Goal: Task Accomplishment & Management: Manage account settings

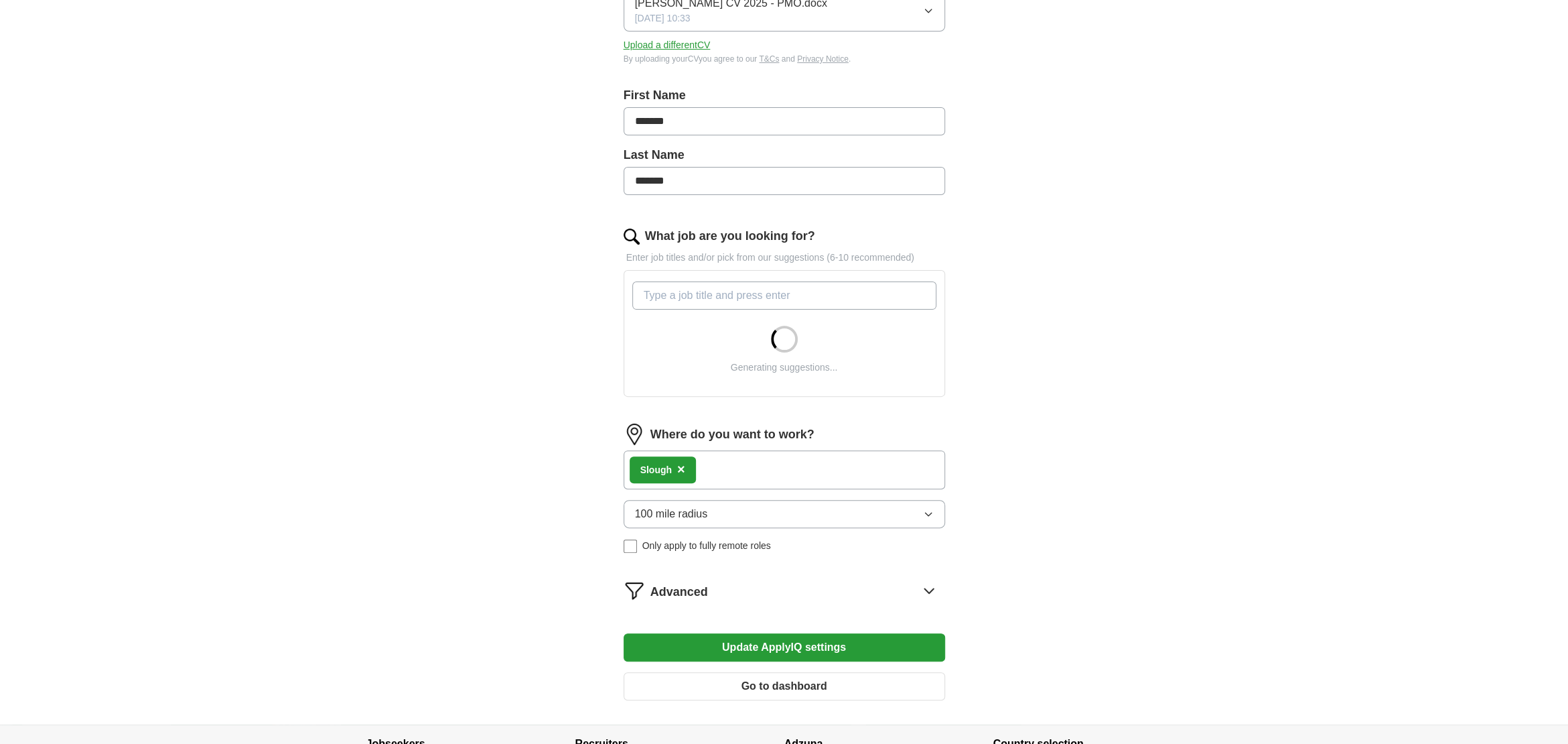
scroll to position [348, 0]
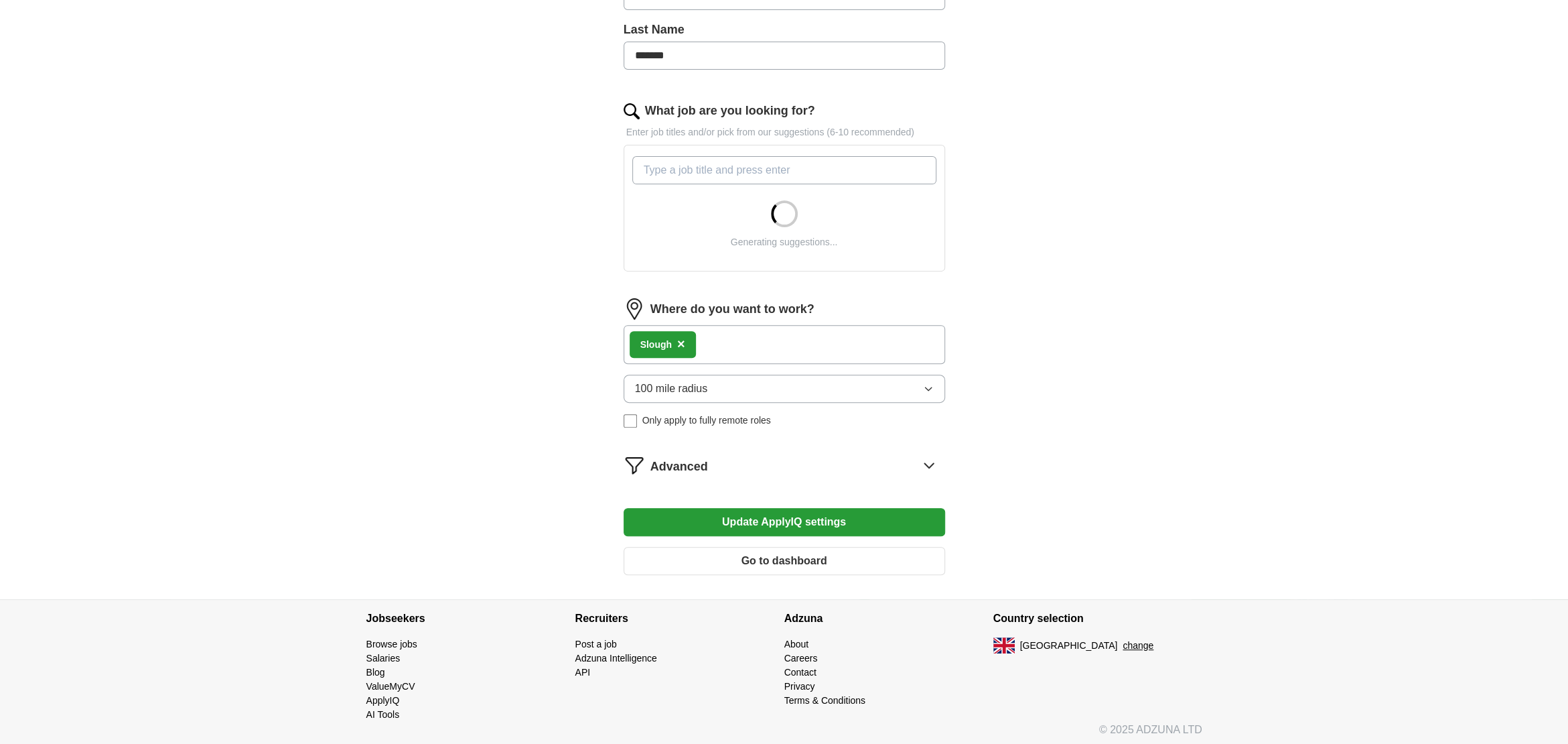
click at [753, 521] on button "Update ApplyIQ settings" at bounding box center [784, 522] width 321 height 28
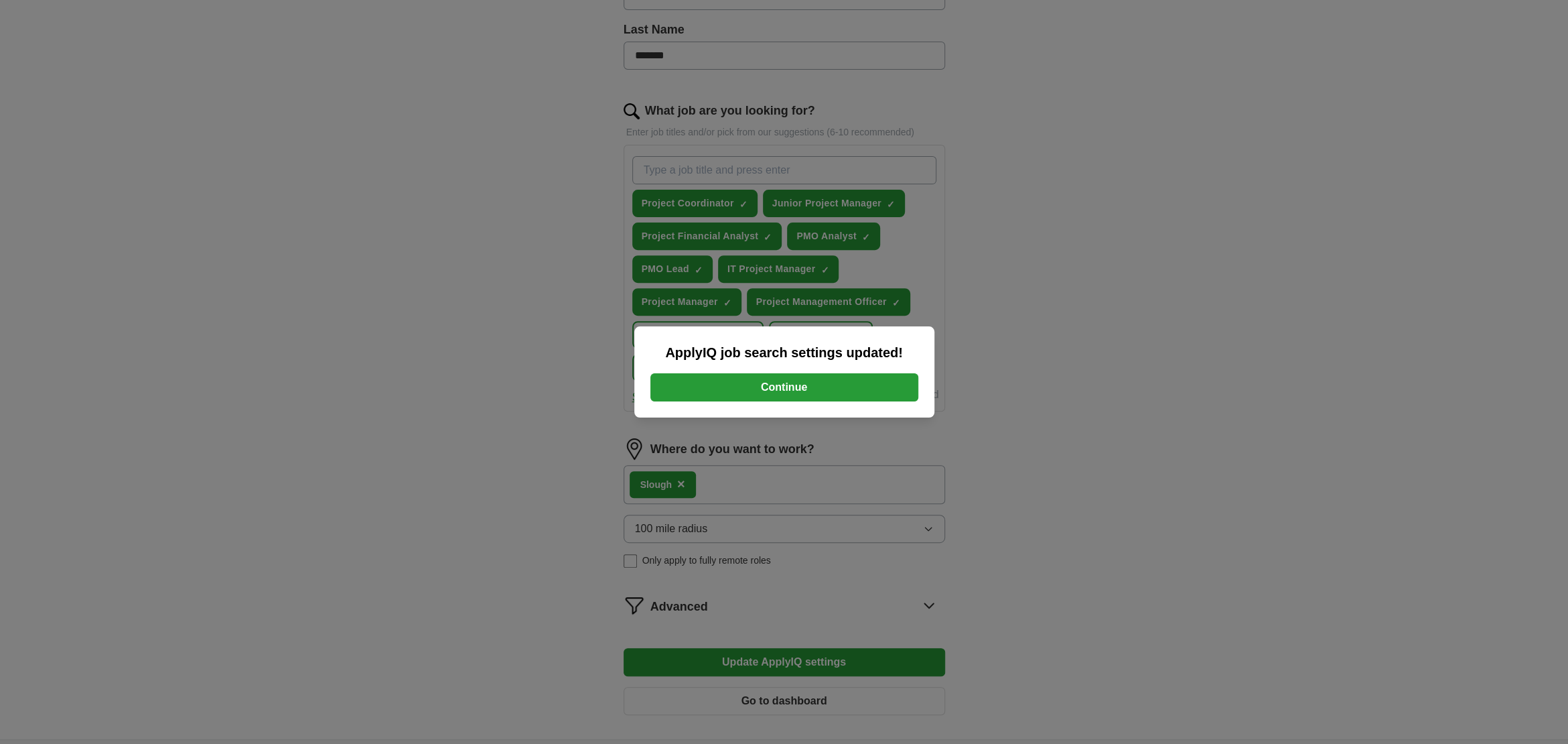
click at [757, 386] on button "Continue" at bounding box center [784, 387] width 268 height 28
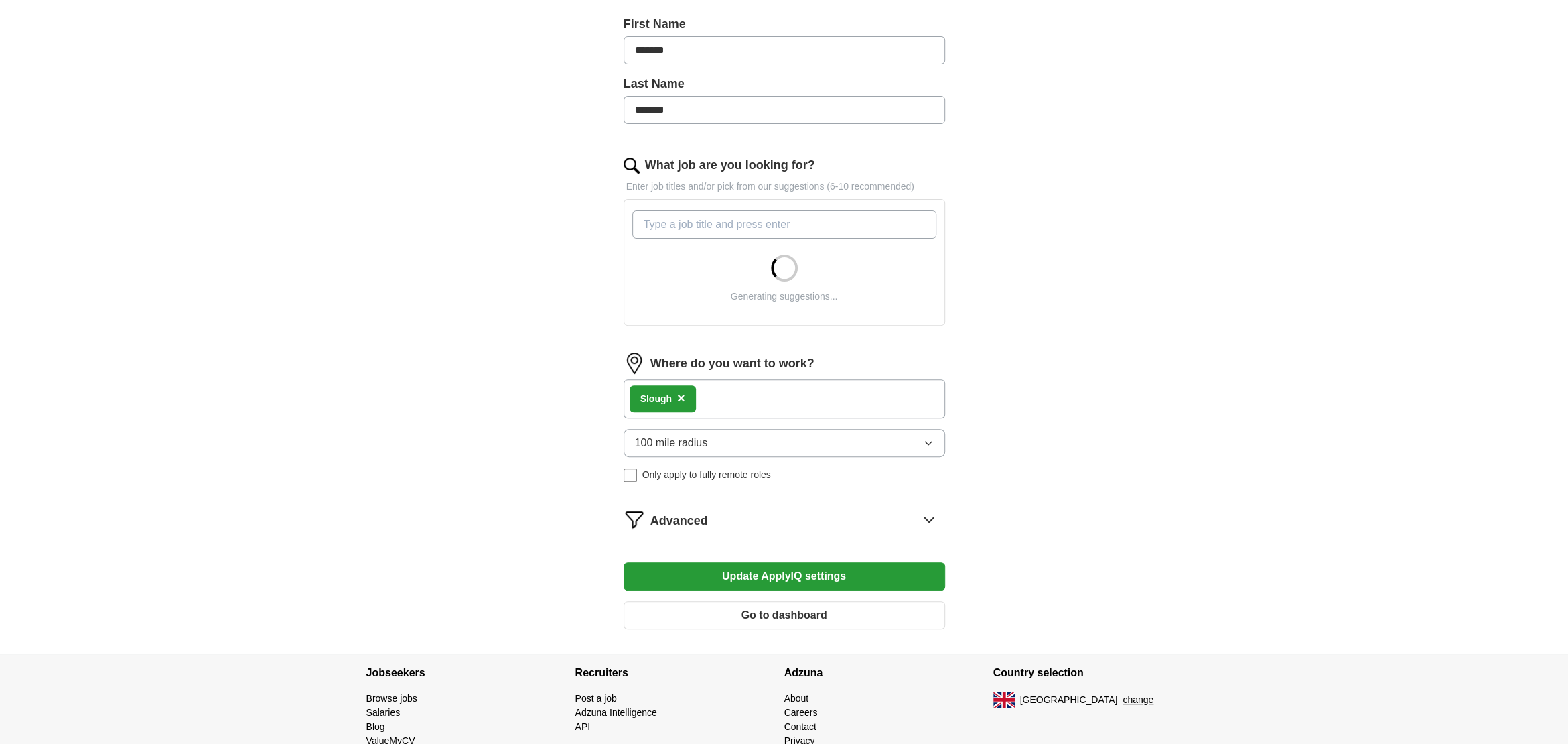
scroll to position [348, 0]
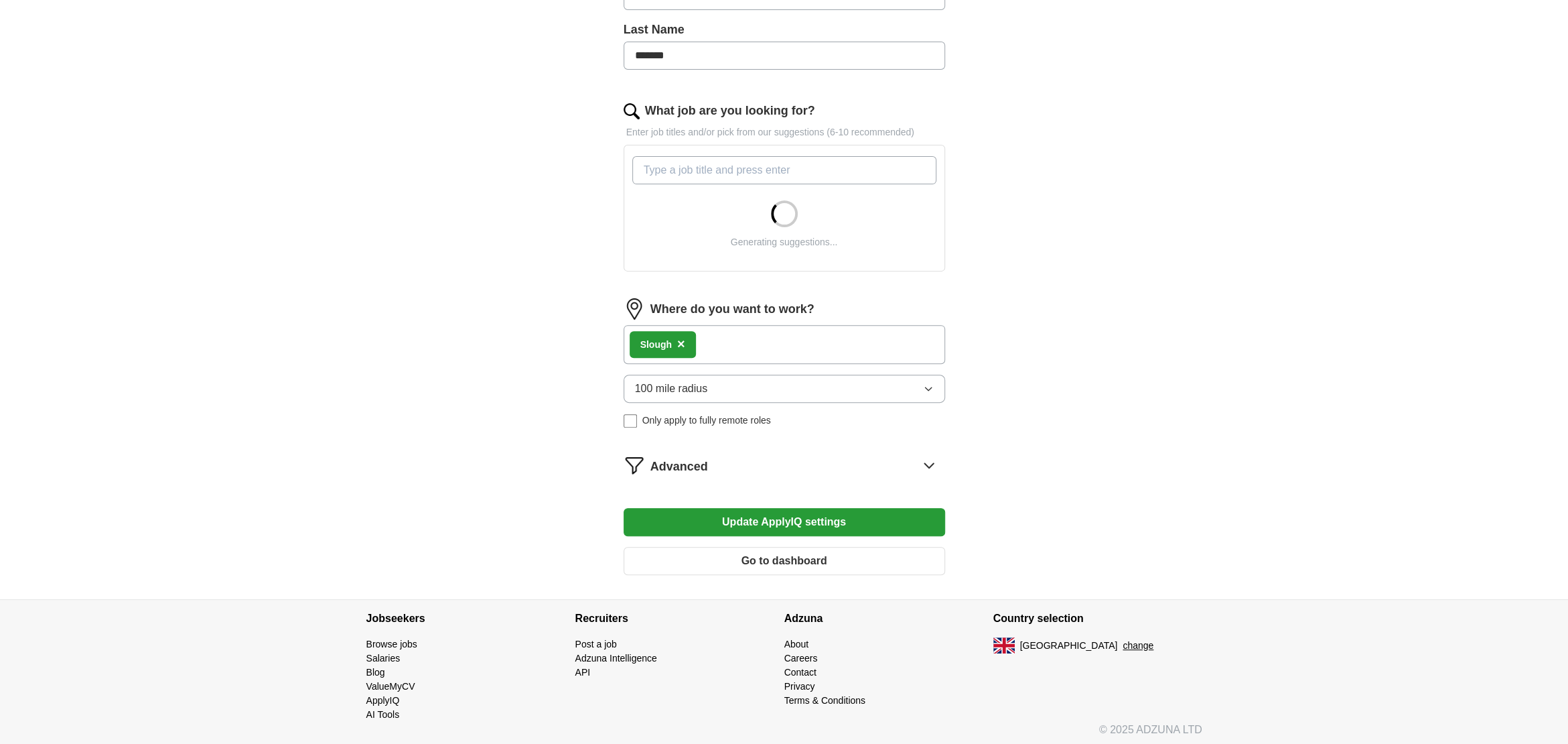
click at [705, 391] on span "100 mile radius" at bounding box center [672, 389] width 73 height 16
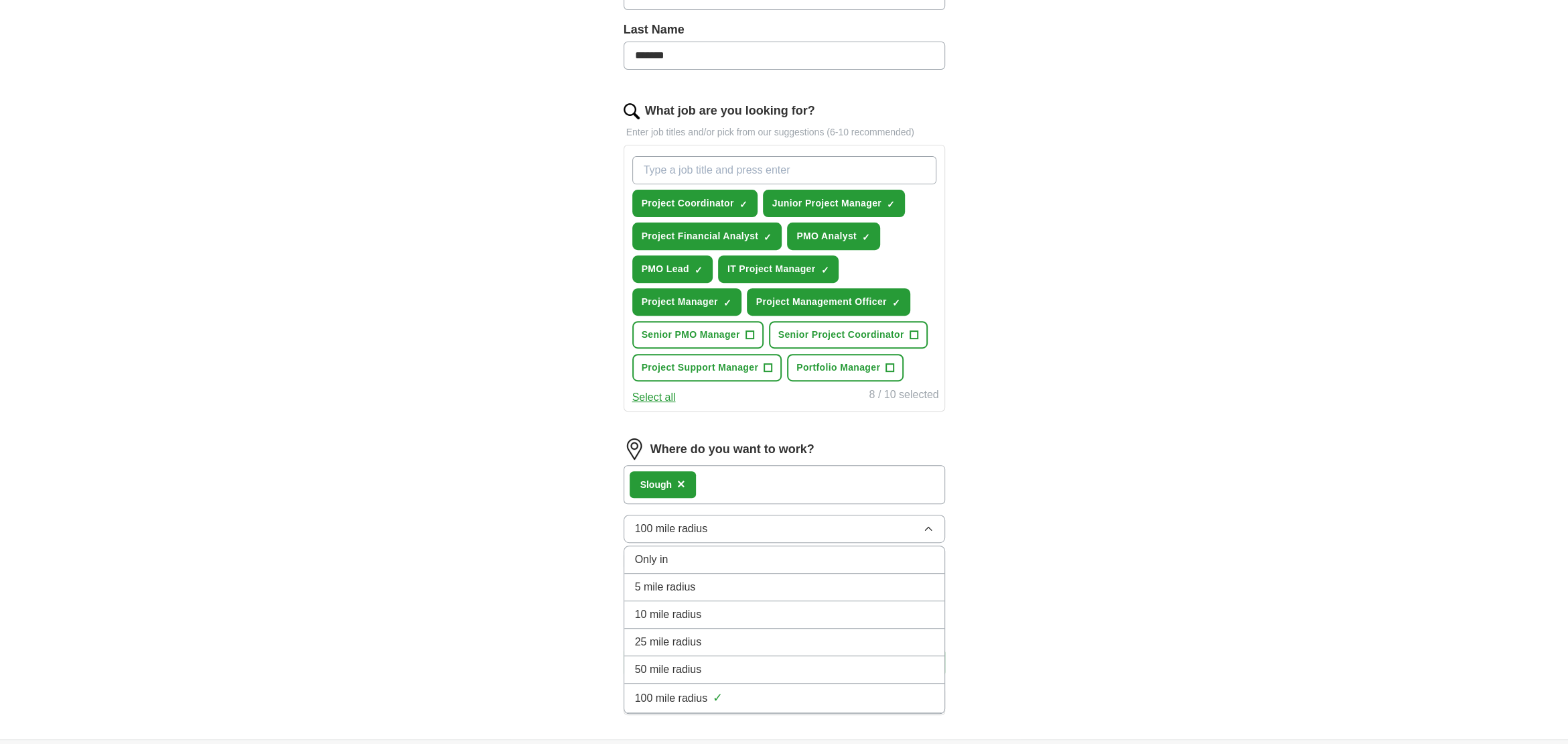
click at [692, 665] on span "50 mile radius" at bounding box center [668, 669] width 67 height 16
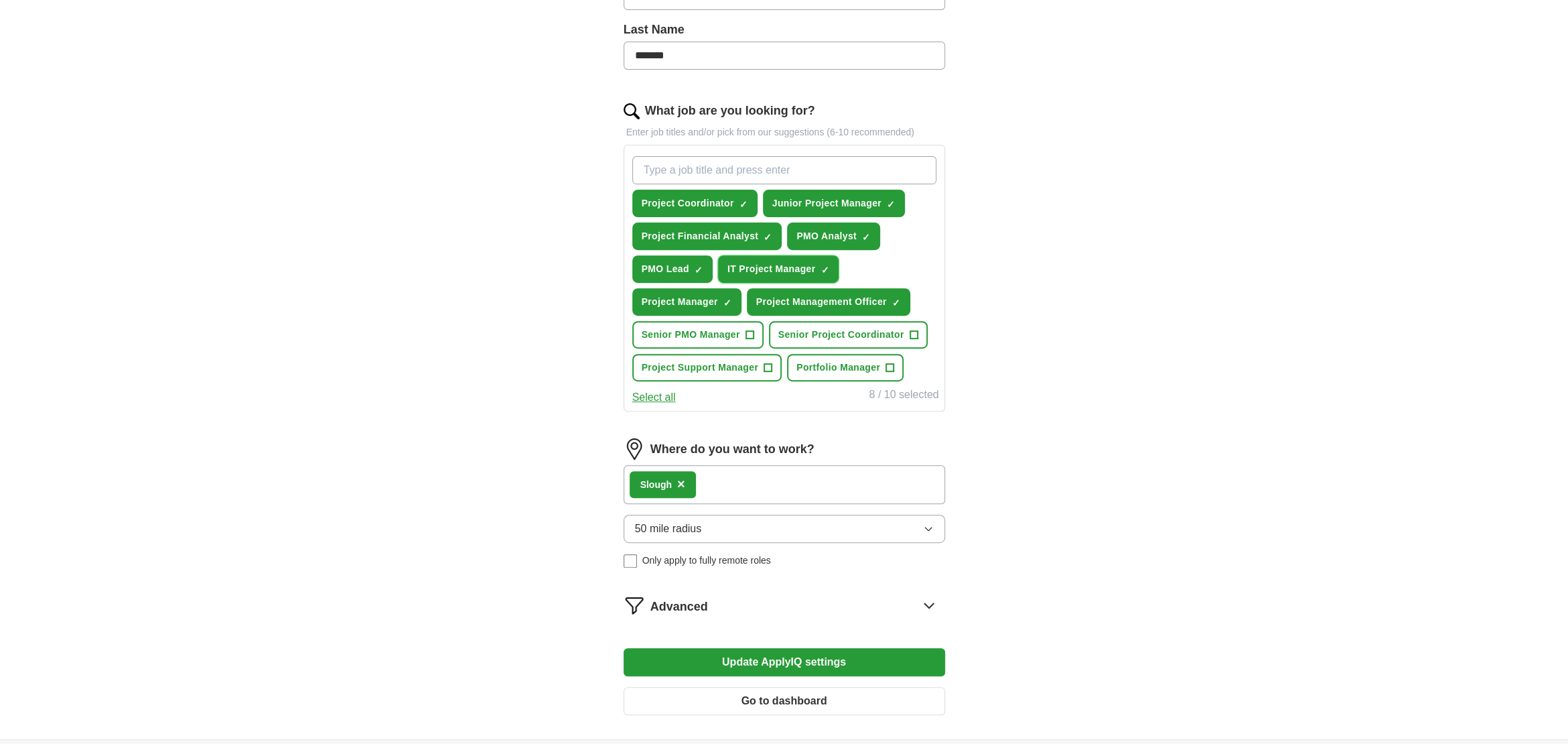
click at [0, 0] on span "×" at bounding box center [0, 0] width 0 height 0
click at [731, 298] on span "✓ ×" at bounding box center [728, 302] width 9 height 8
click at [665, 158] on input "What job are you looking for?" at bounding box center [785, 170] width 304 height 28
type input "project controller"
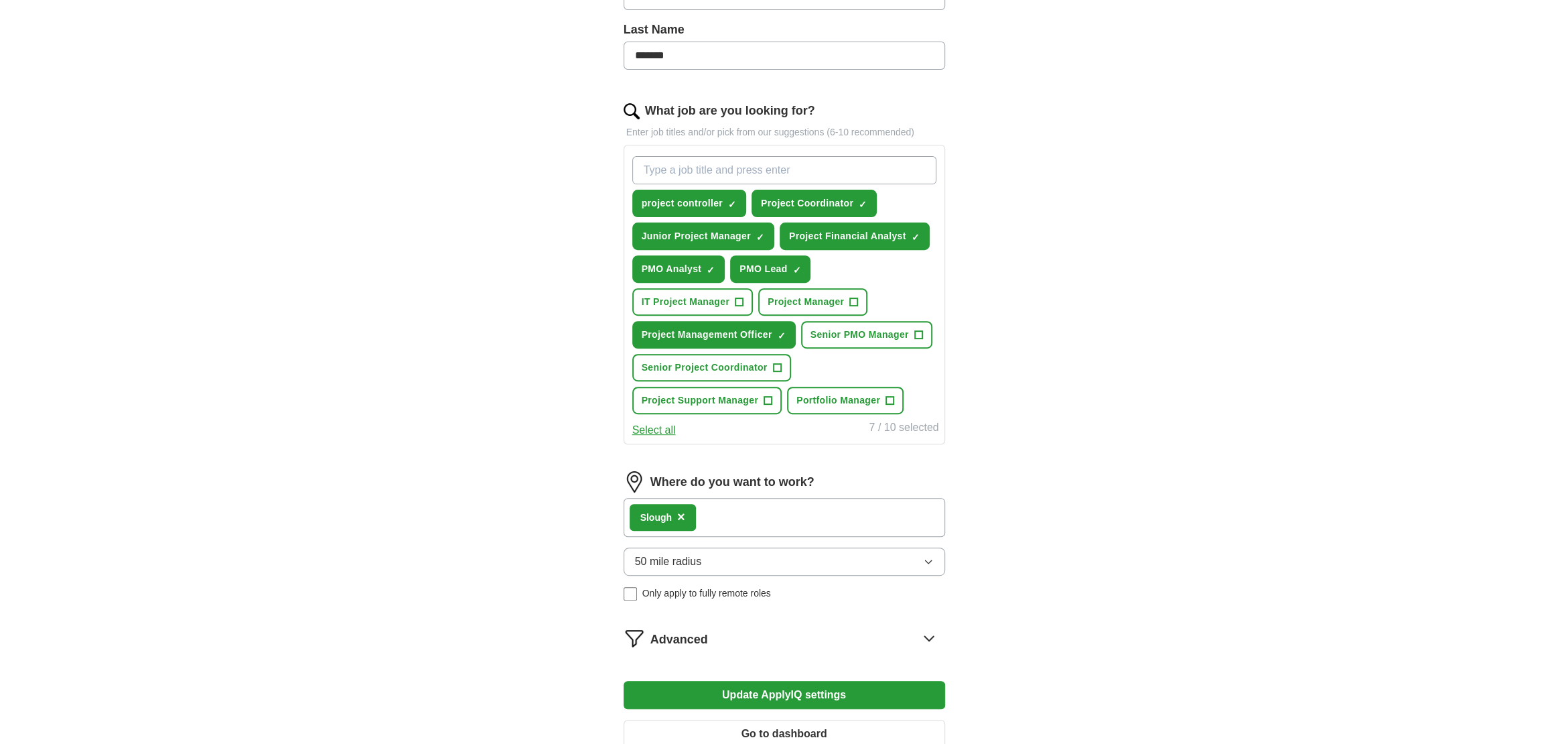
click at [810, 692] on button "Update ApplyIQ settings" at bounding box center [784, 695] width 321 height 28
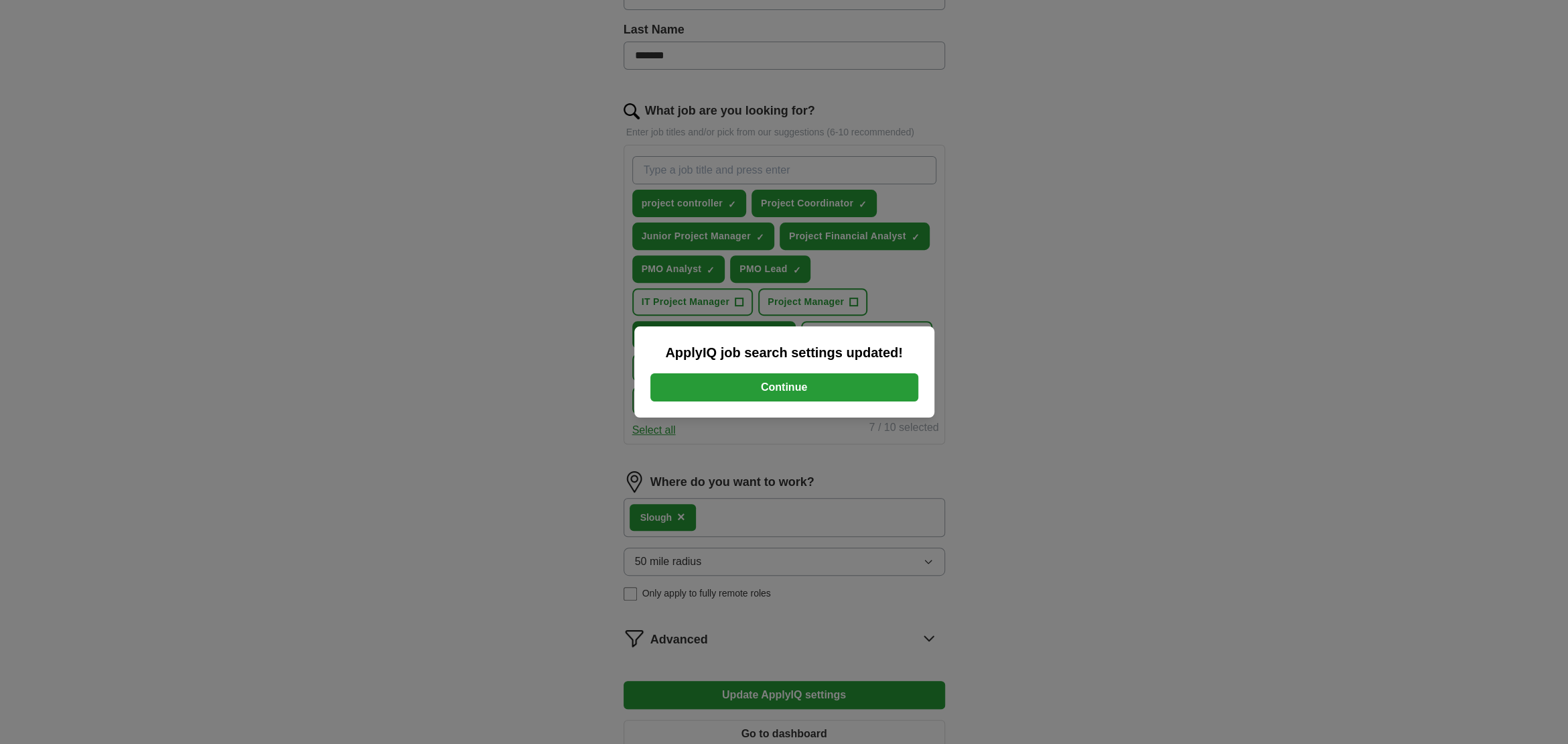
click at [869, 392] on button "Continue" at bounding box center [784, 387] width 268 height 28
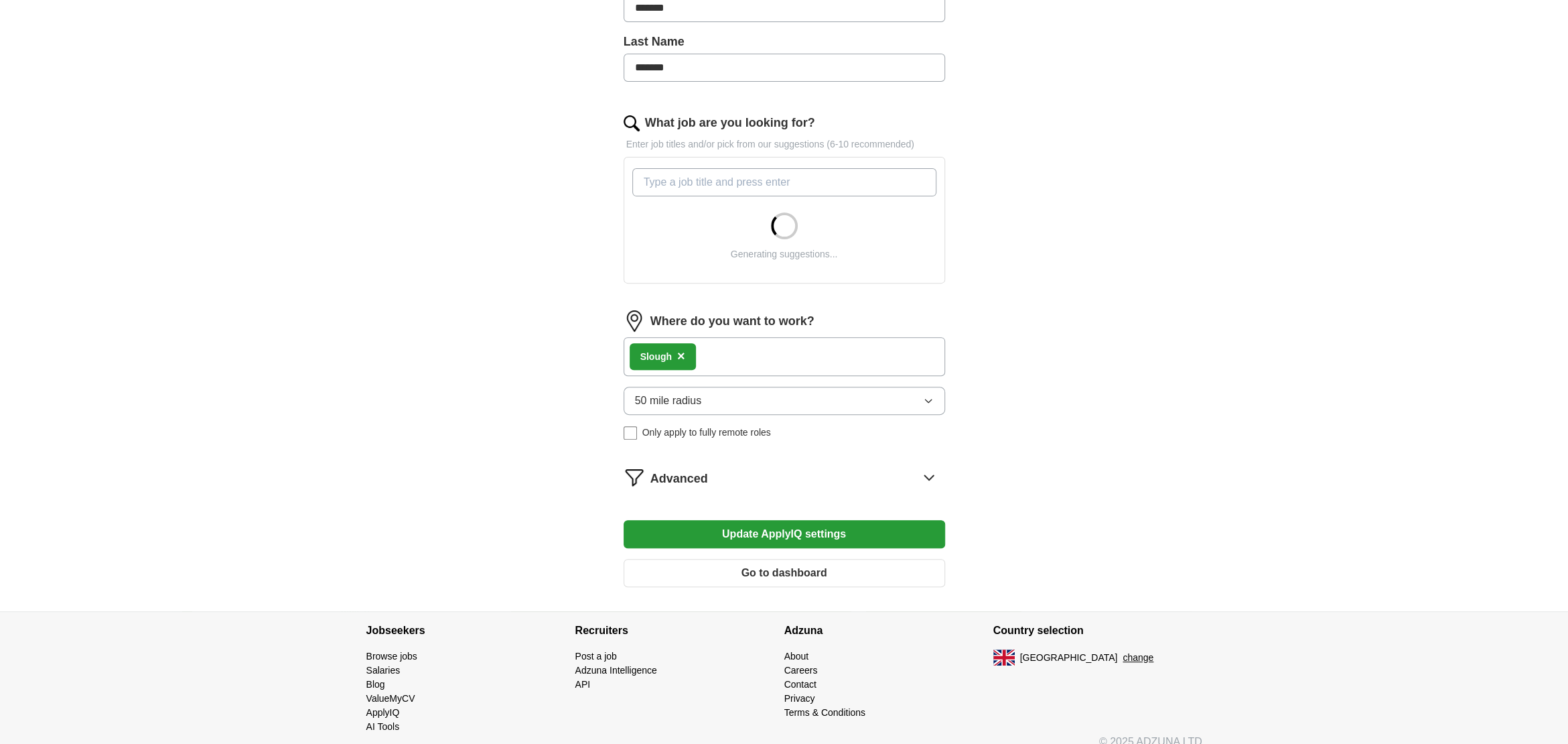
scroll to position [348, 0]
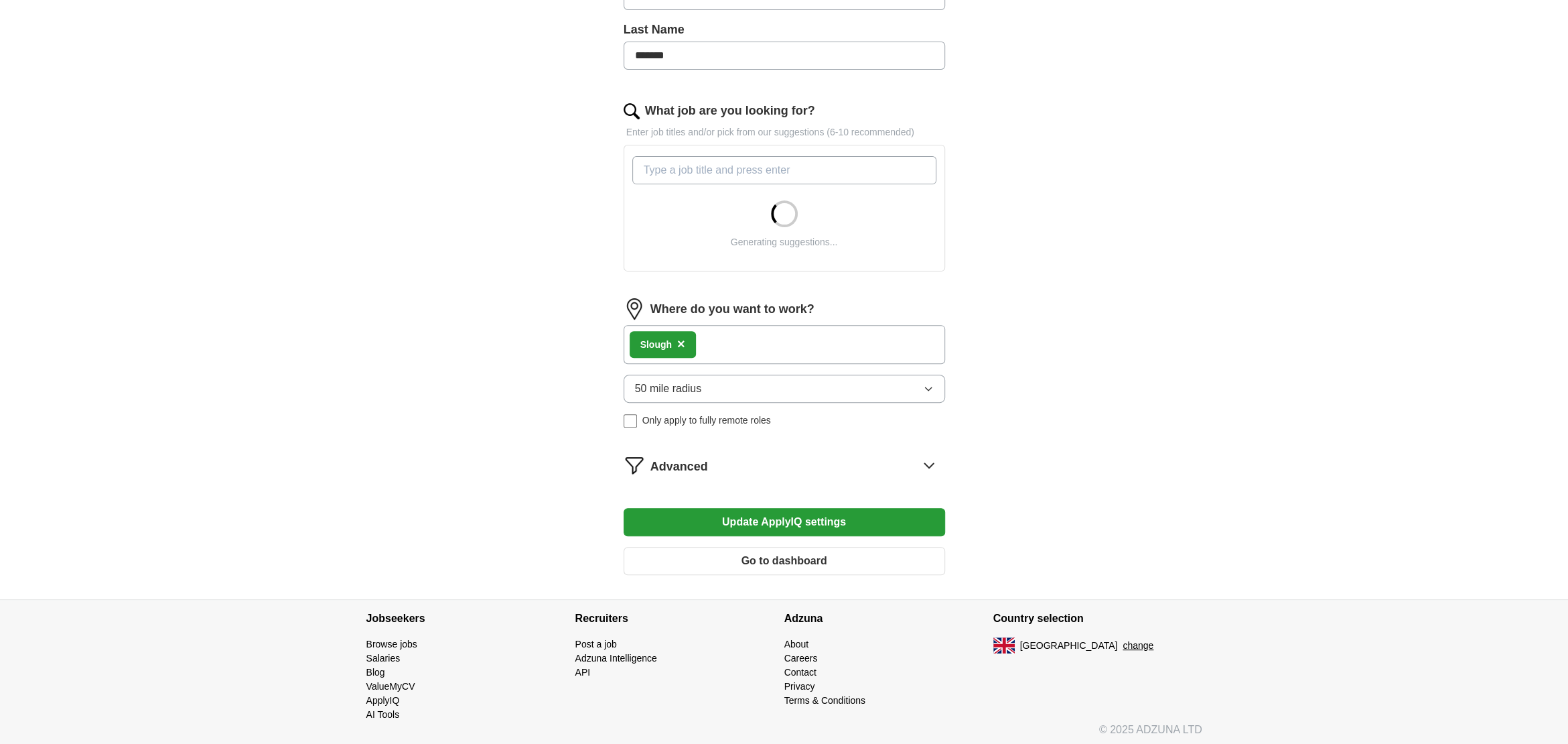
click at [750, 522] on button "Update ApplyIQ settings" at bounding box center [784, 522] width 321 height 28
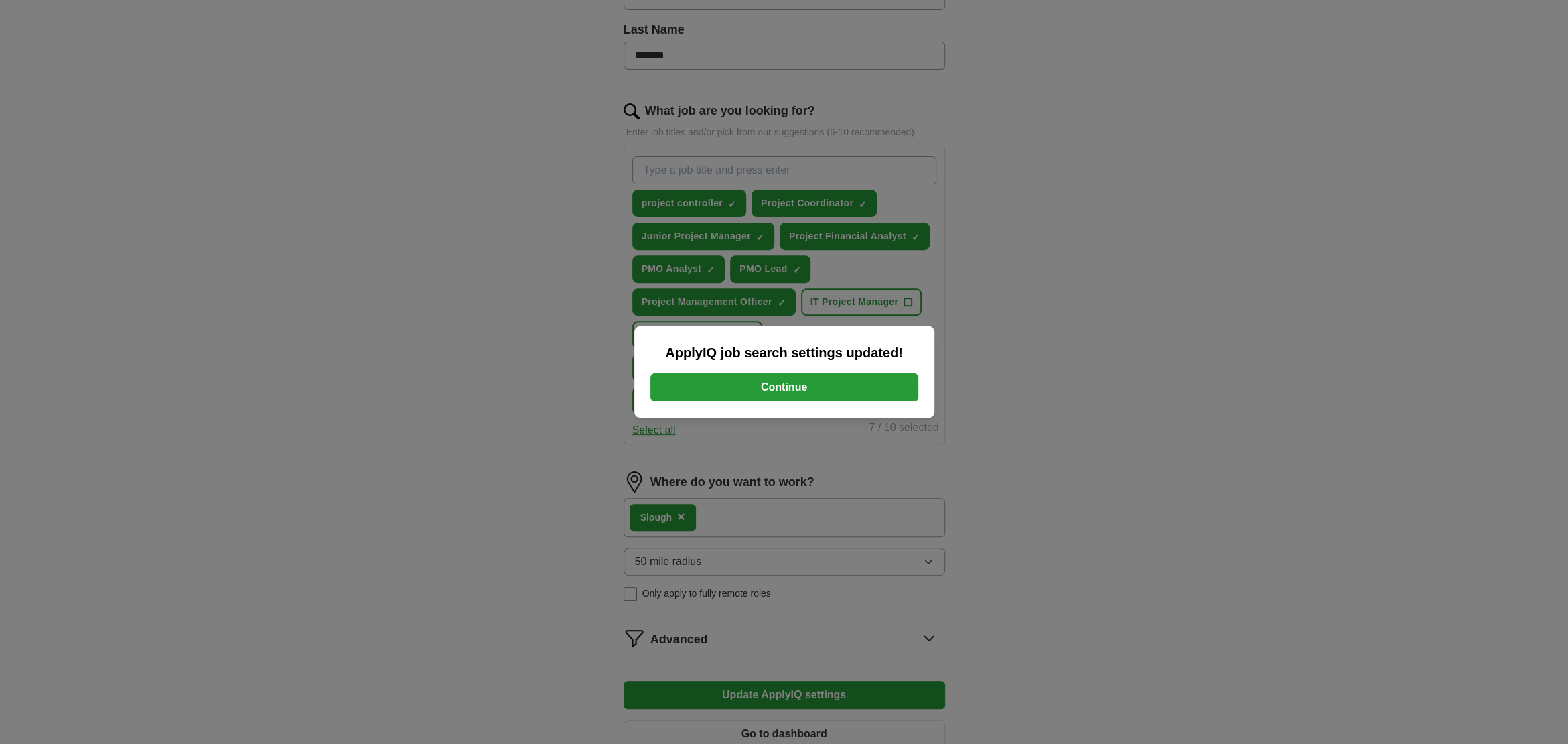
click at [784, 388] on button "Continue" at bounding box center [784, 387] width 268 height 28
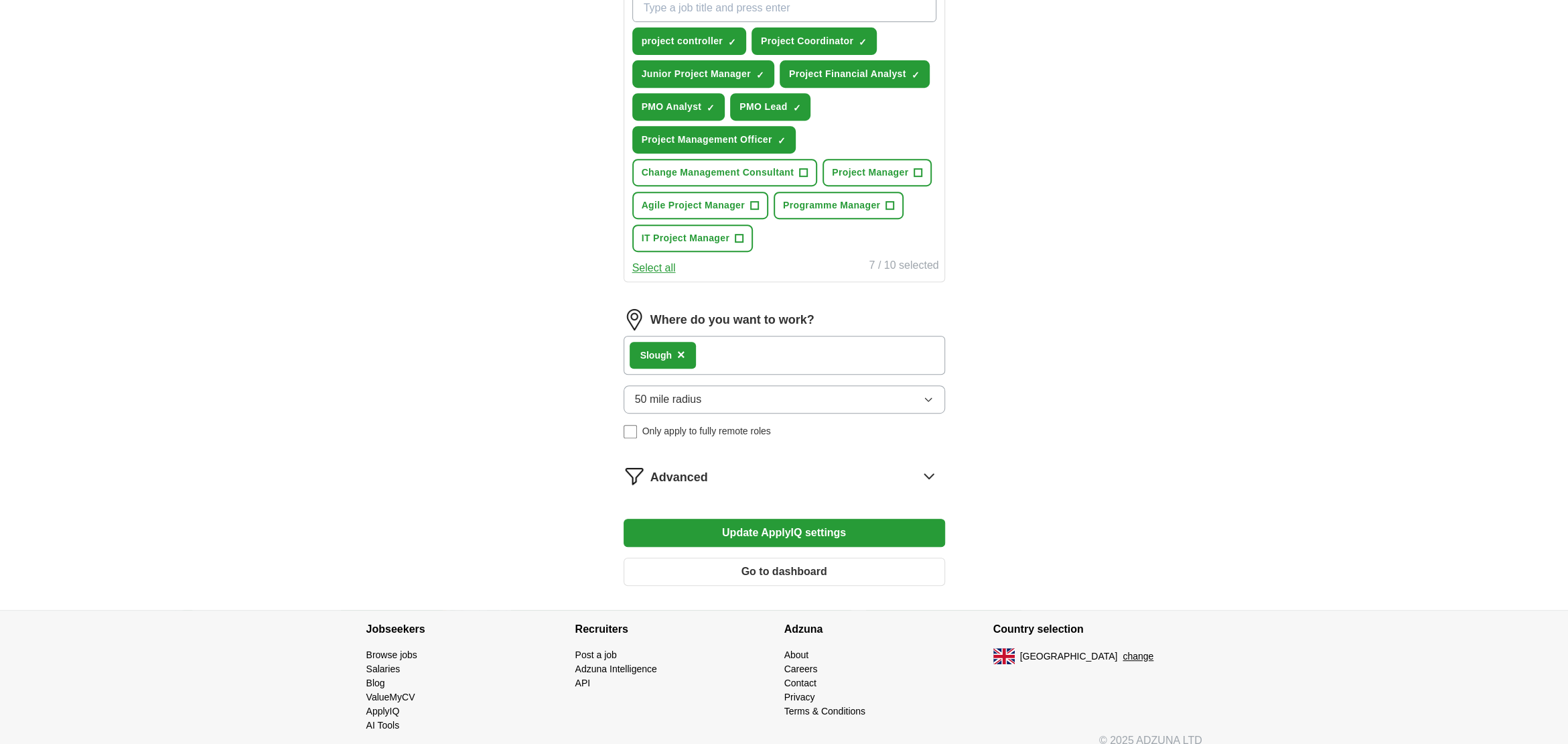
scroll to position [522, 0]
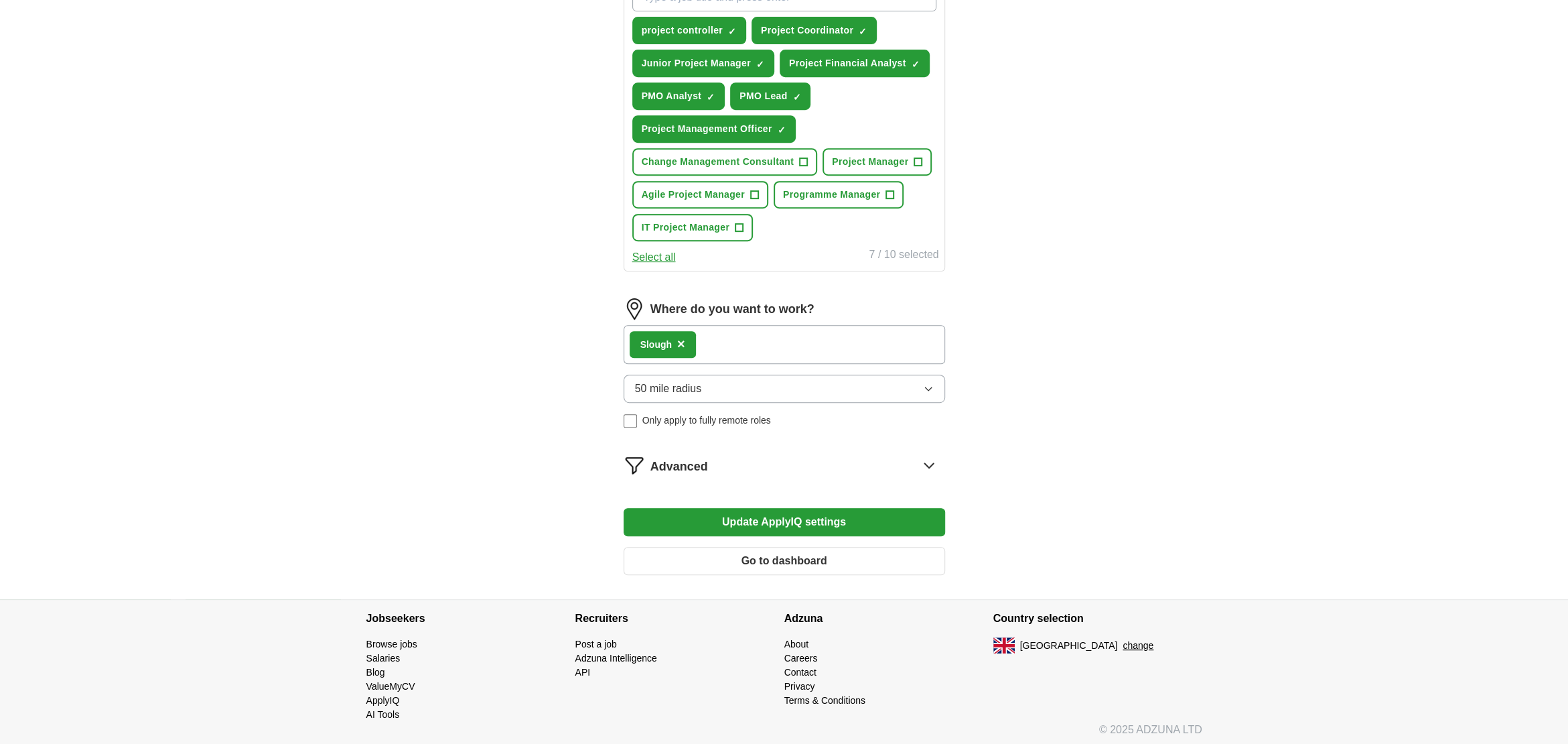
click at [672, 460] on span "Advanced" at bounding box center [679, 466] width 58 height 18
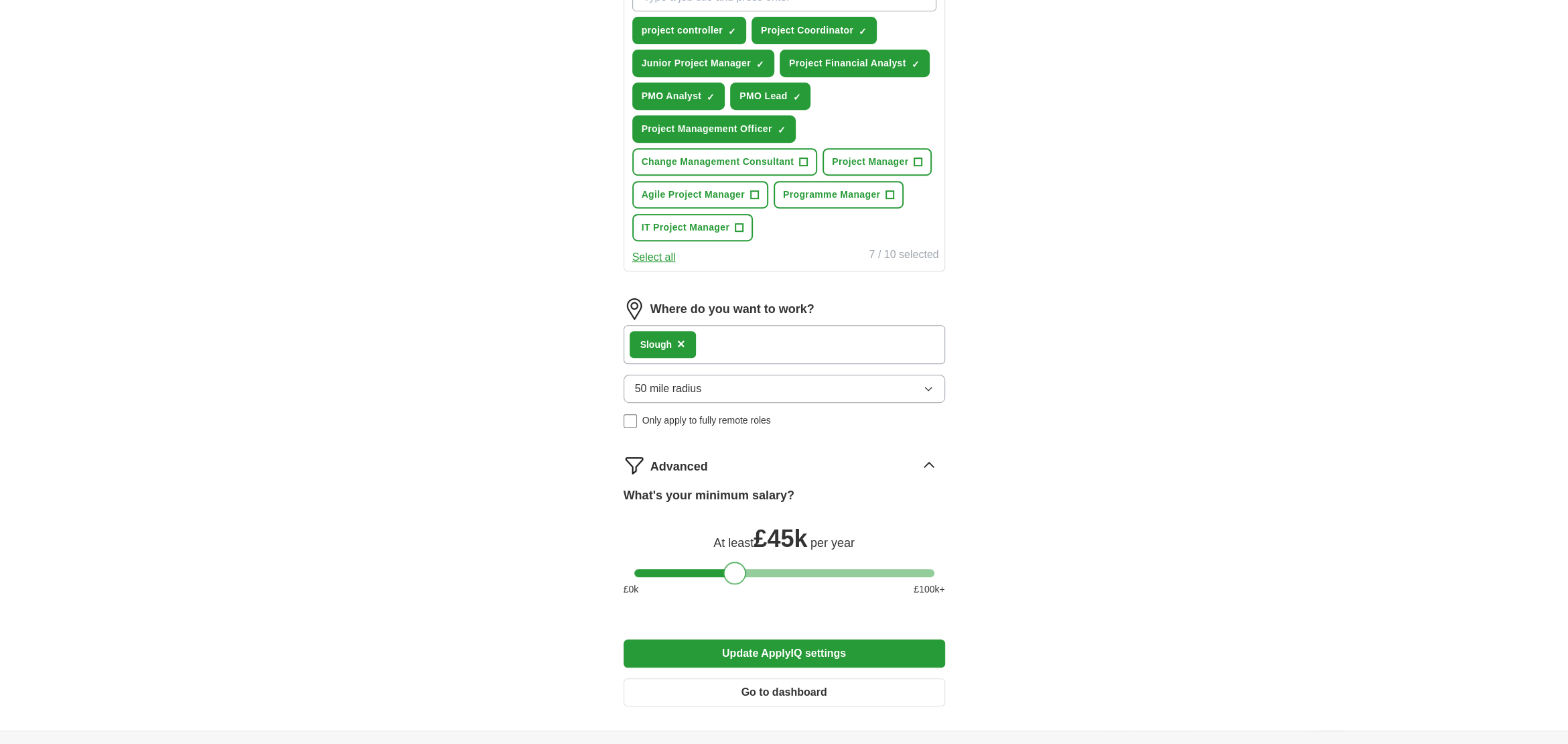
drag, startPoint x: 721, startPoint y: 568, endPoint x: 739, endPoint y: 563, distance: 18.7
click at [739, 563] on div at bounding box center [735, 573] width 23 height 23
drag, startPoint x: 729, startPoint y: 562, endPoint x: 713, endPoint y: 570, distance: 17.9
click at [713, 570] on div at bounding box center [717, 573] width 23 height 23
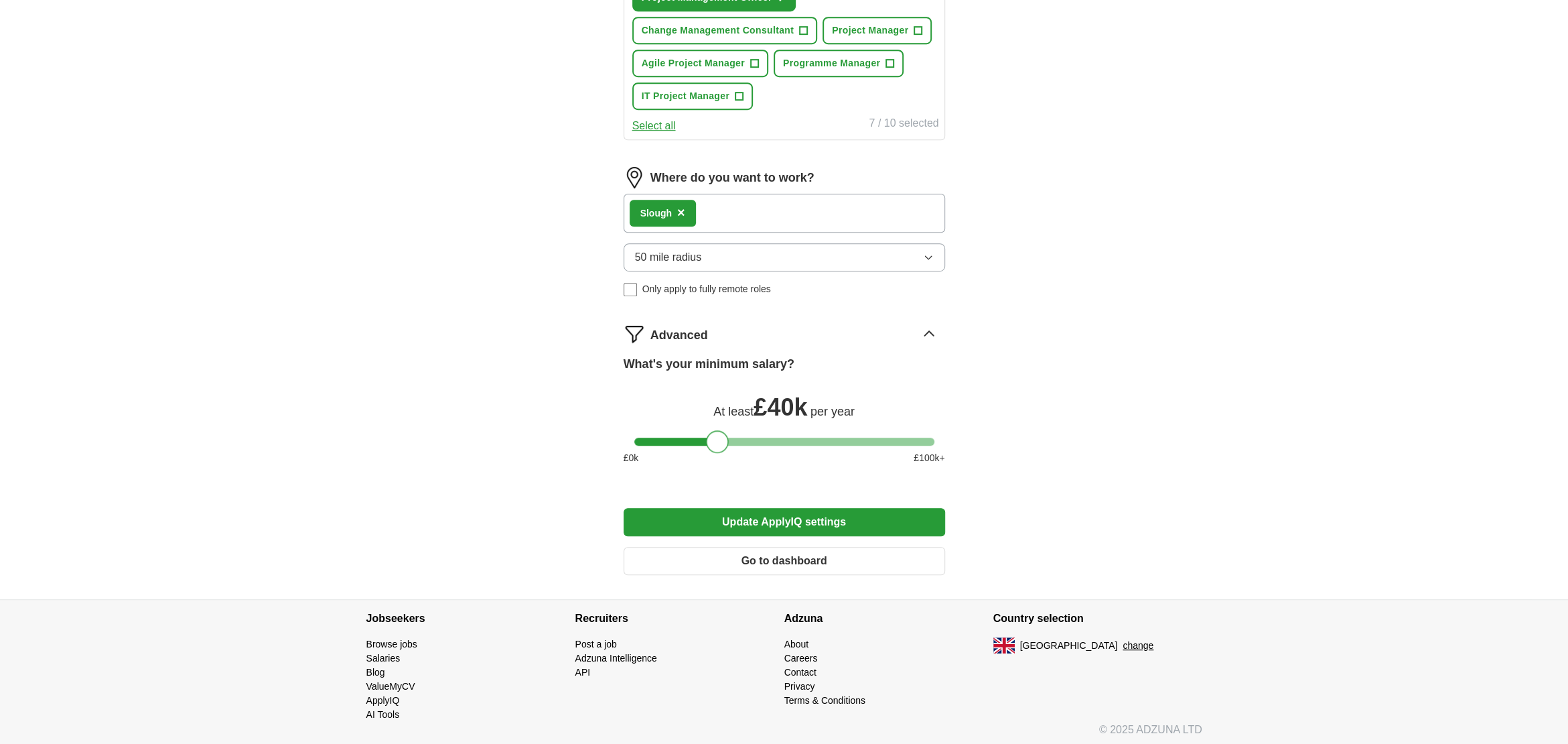
click at [828, 522] on button "Update ApplyIQ settings" at bounding box center [784, 522] width 321 height 28
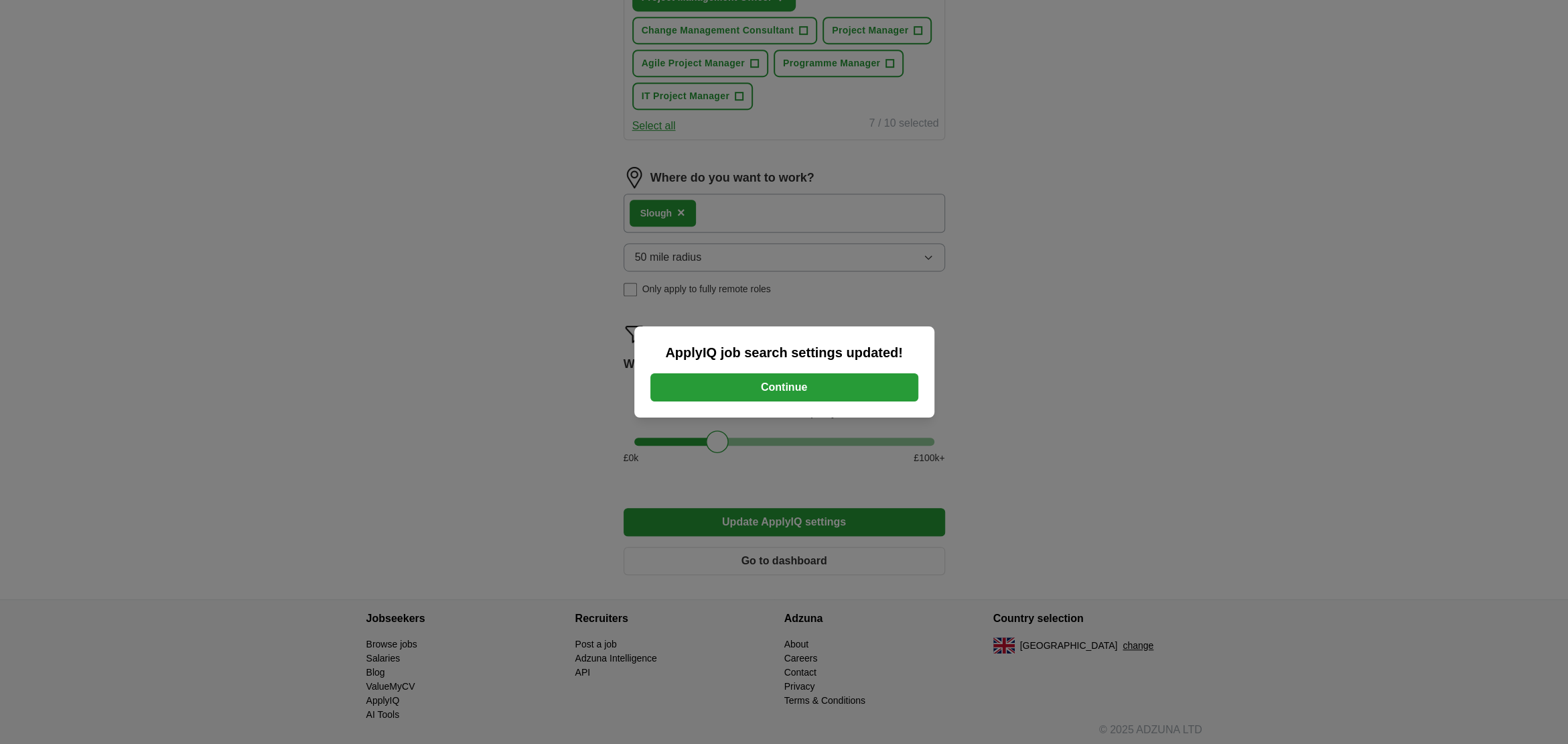
click at [805, 384] on button "Continue" at bounding box center [784, 387] width 268 height 28
